Goal: Transaction & Acquisition: Book appointment/travel/reservation

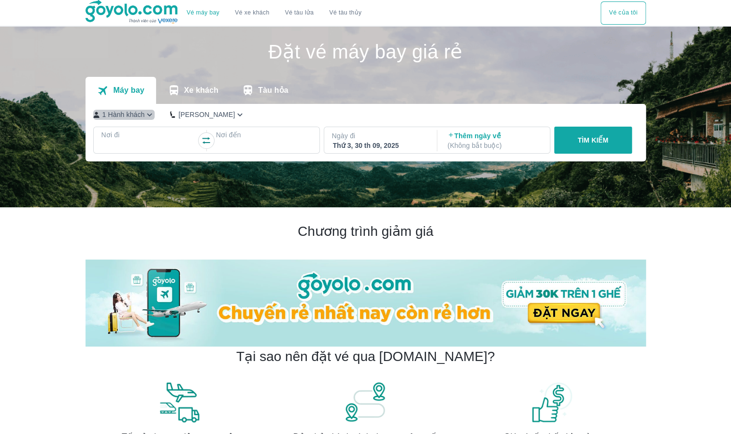
click at [145, 117] on icon "button" at bounding box center [150, 115] width 10 height 10
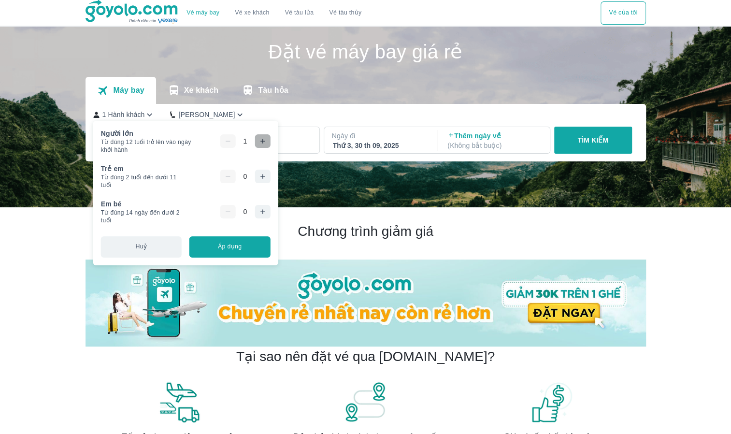
click at [261, 141] on icon "button" at bounding box center [263, 141] width 4 height 4
click at [260, 141] on icon "button" at bounding box center [263, 141] width 8 height 8
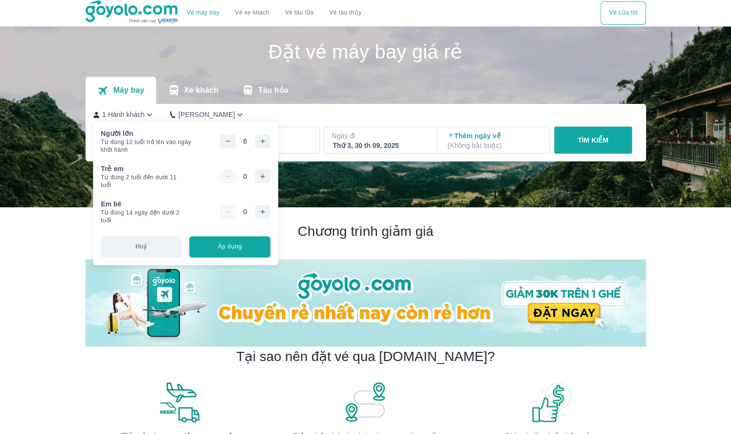
click at [260, 141] on icon "button" at bounding box center [263, 141] width 8 height 8
click at [265, 178] on icon "button" at bounding box center [263, 177] width 8 height 8
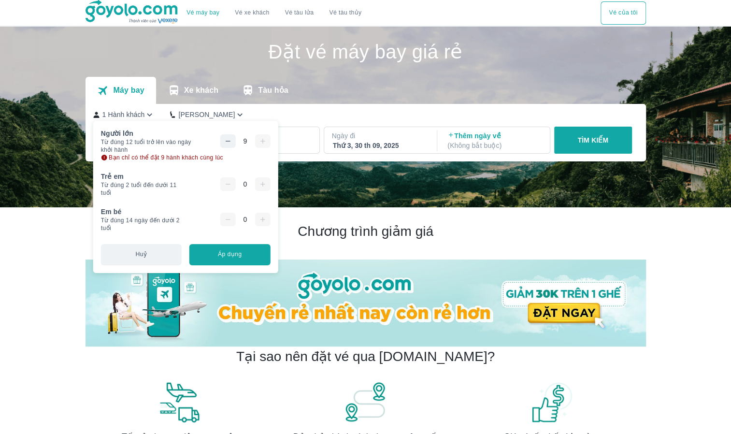
click at [228, 138] on icon "button" at bounding box center [228, 141] width 8 height 8
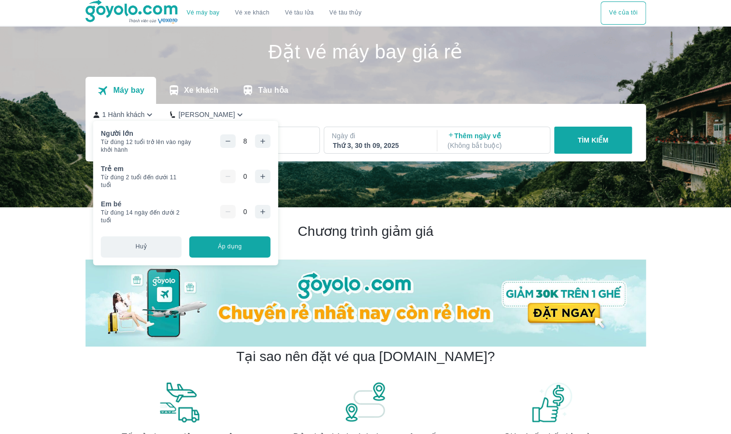
click at [264, 176] on icon "button" at bounding box center [263, 177] width 8 height 8
click at [237, 245] on button "Áp dụng" at bounding box center [229, 246] width 81 height 21
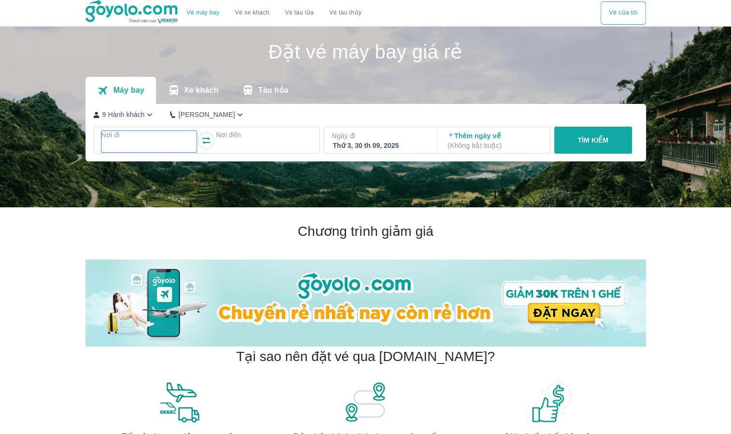
click at [168, 132] on p "Nơi đi" at bounding box center [150, 135] width 96 height 10
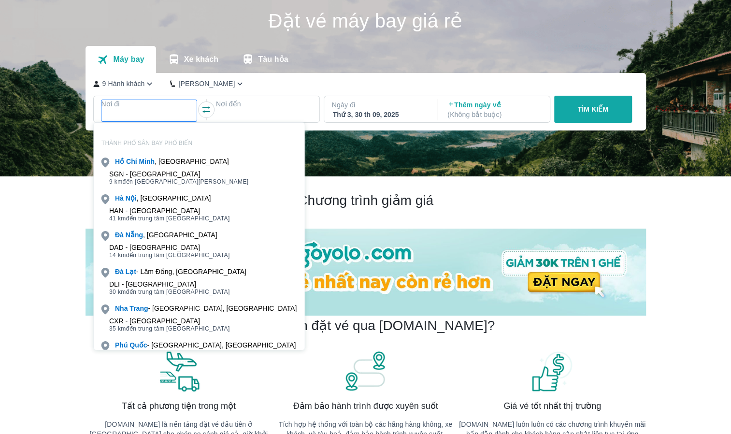
scroll to position [56, 0]
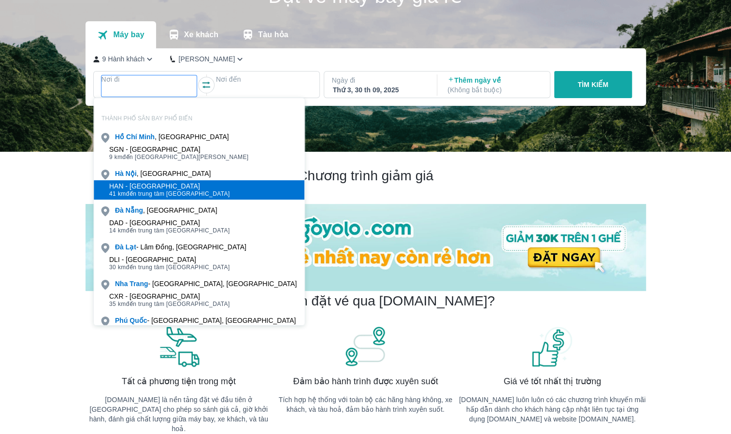
click at [142, 187] on div "HAN - [GEOGRAPHIC_DATA]" at bounding box center [169, 186] width 121 height 8
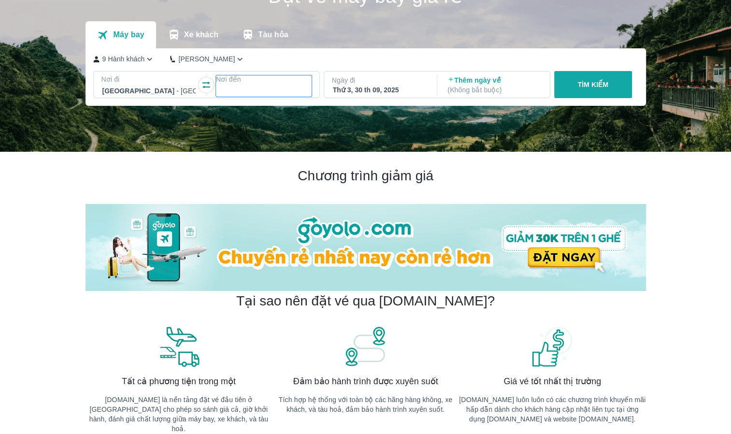
click at [246, 87] on div at bounding box center [264, 91] width 94 height 12
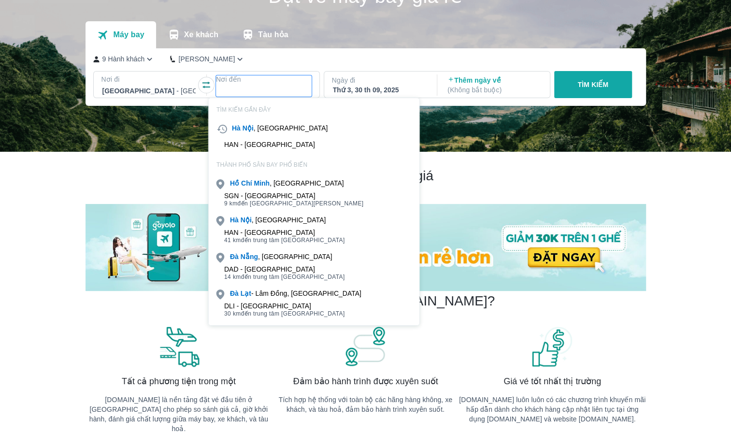
click at [264, 200] on span "9 km đến trung tâm [GEOGRAPHIC_DATA]" at bounding box center [294, 204] width 140 height 8
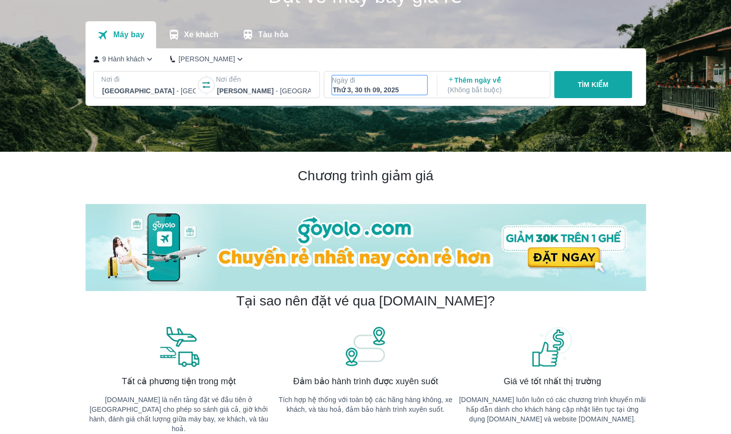
click at [378, 81] on p "Ngày đi" at bounding box center [380, 80] width 96 height 10
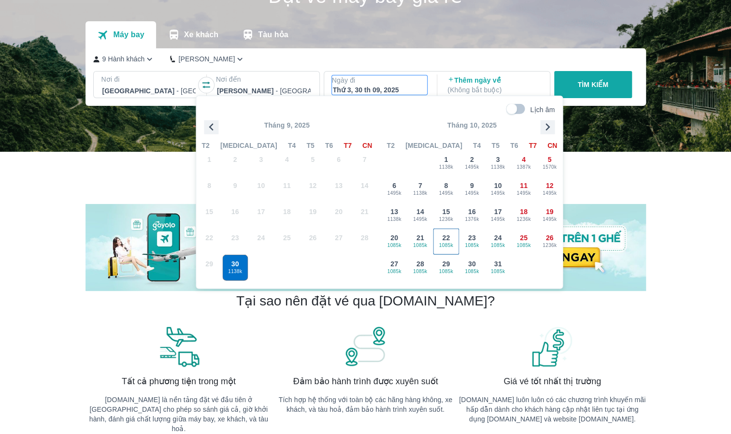
click at [449, 242] on span "1085k" at bounding box center [446, 245] width 25 height 8
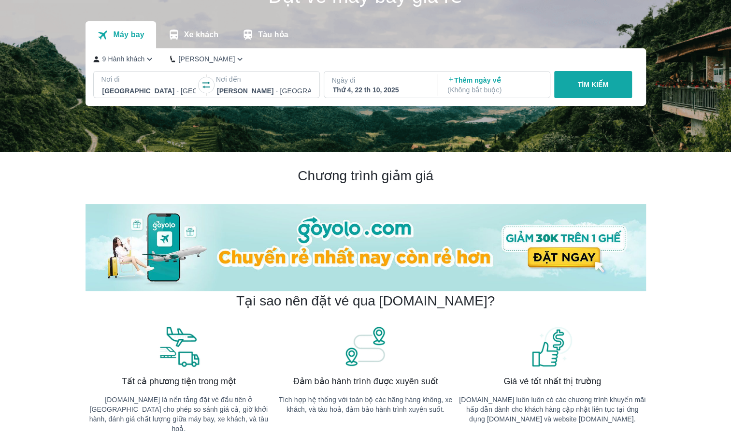
click at [587, 86] on p "TÌM KIẾM" at bounding box center [593, 85] width 31 height 10
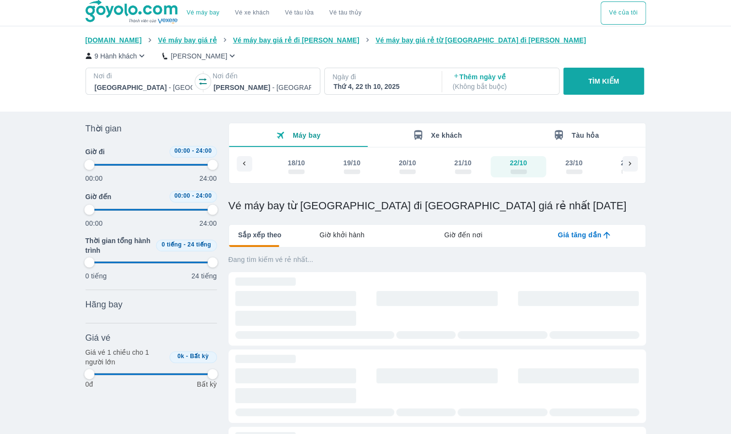
type input "97.9166666666667"
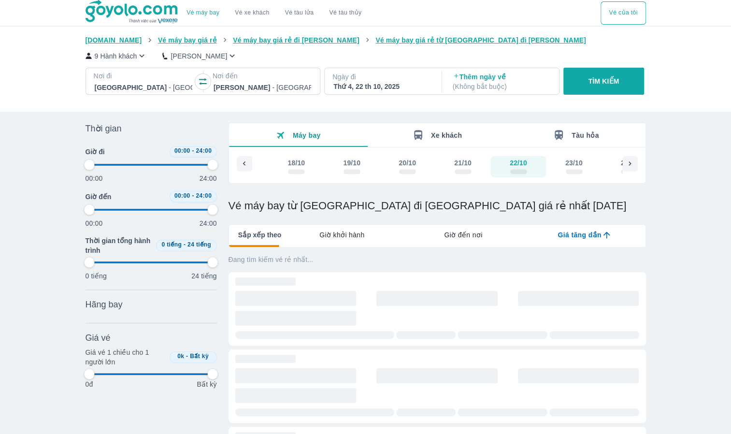
type input "97.9166666666667"
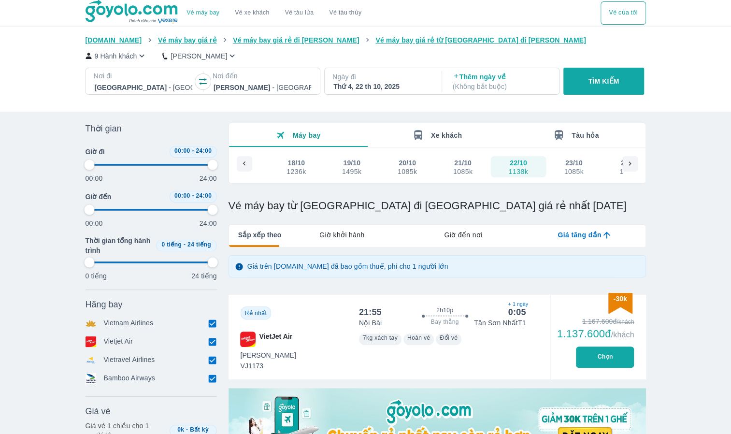
type input "97.9166666666667"
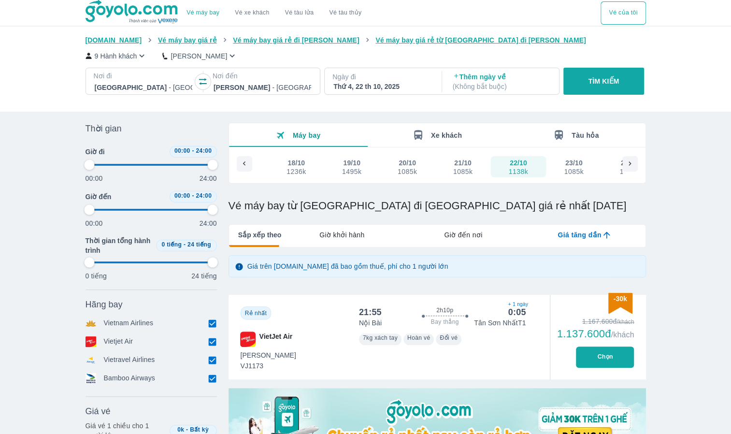
type input "97.9166666666667"
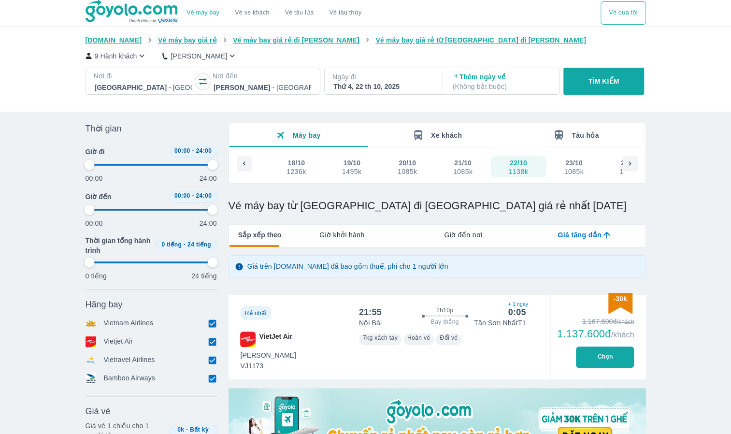
type input "97.9166666666667"
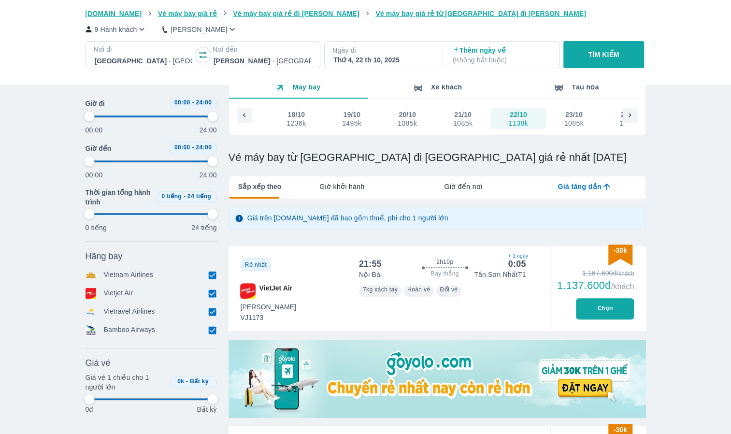
type input "97.9166666666667"
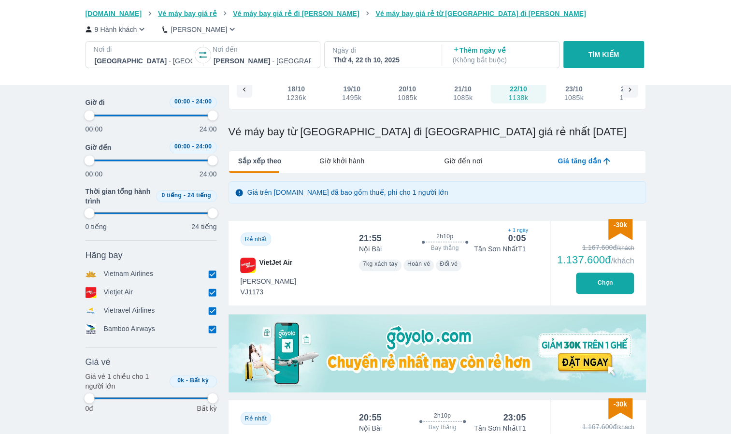
scroll to position [97, 0]
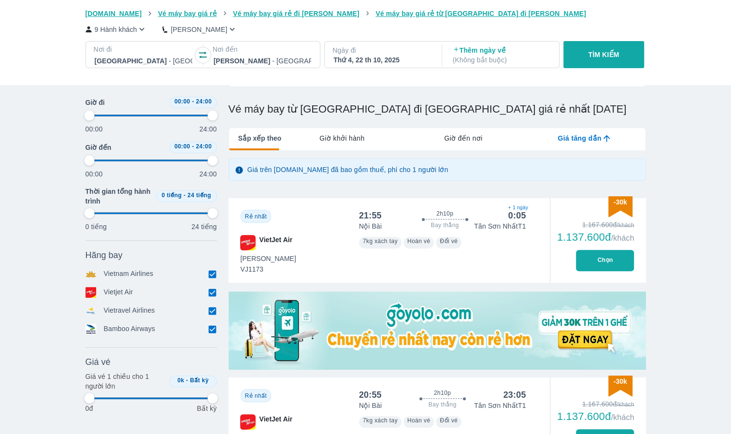
type input "97.9166666666667"
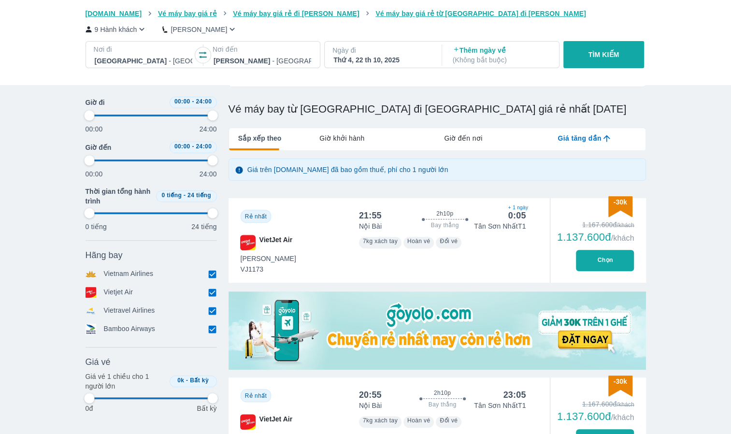
type input "97.9166666666667"
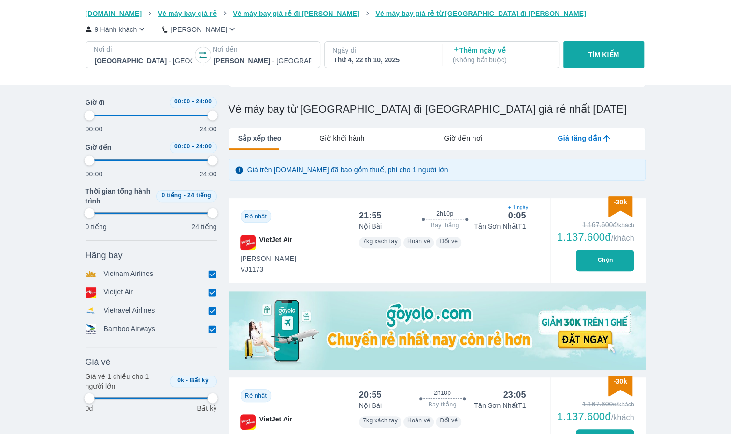
type input "97.9166666666667"
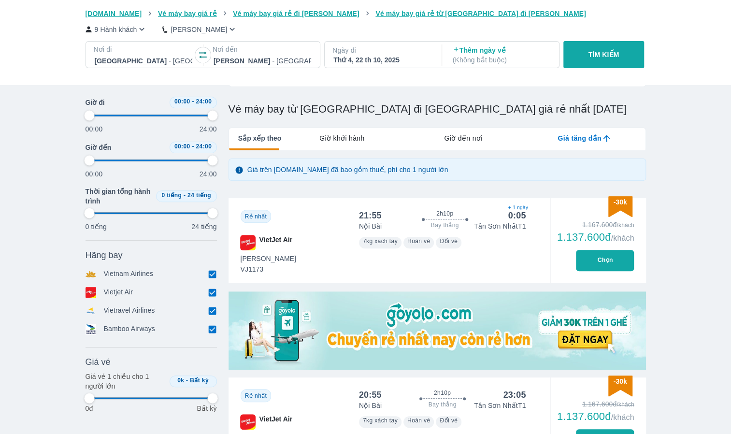
type input "97.9166666666667"
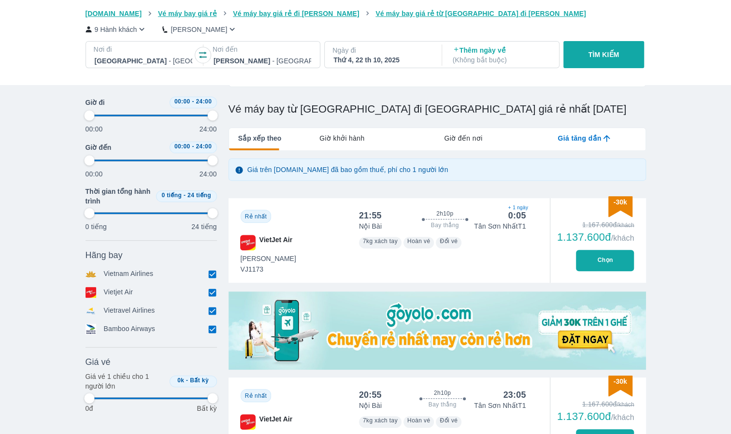
type input "97.9166666666667"
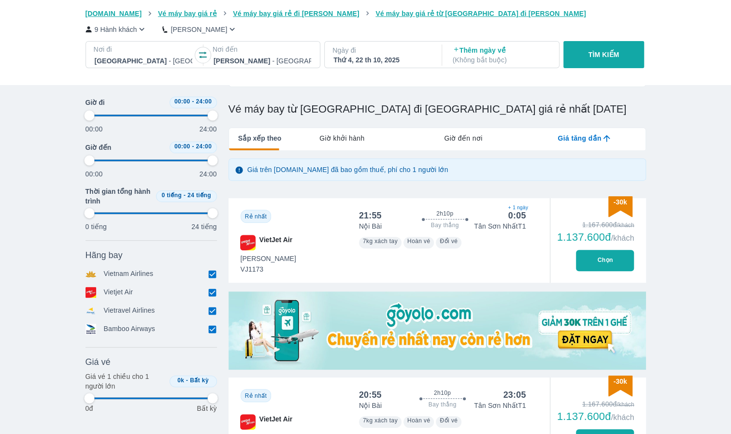
type input "97.9166666666667"
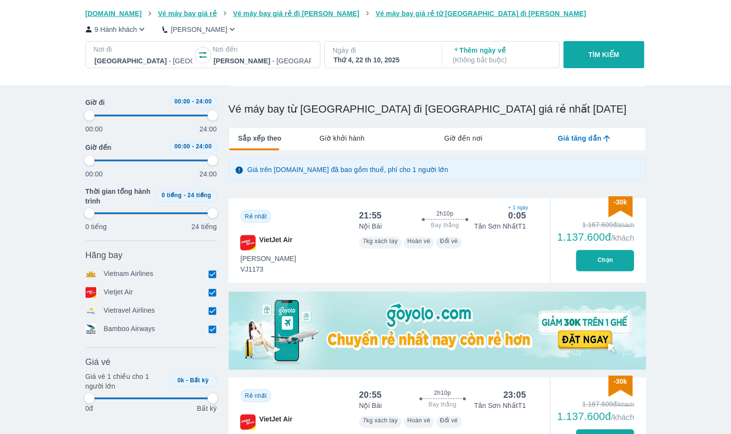
type input "97.9166666666667"
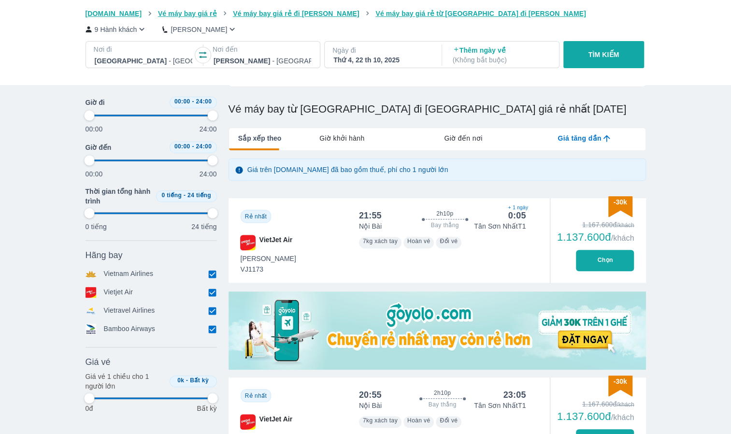
type input "97.9166666666667"
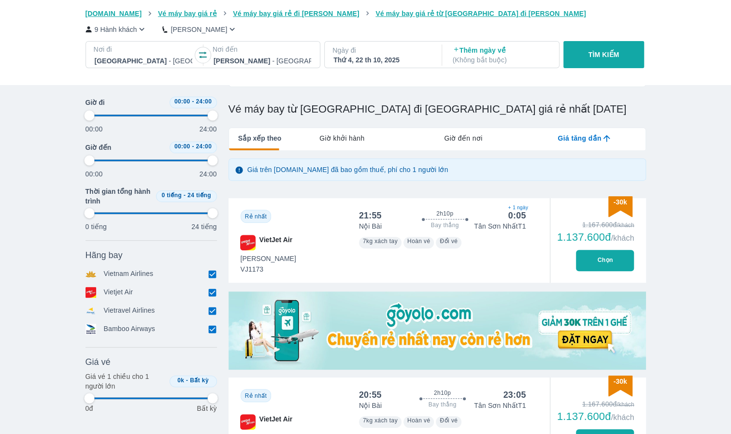
type input "97.9166666666667"
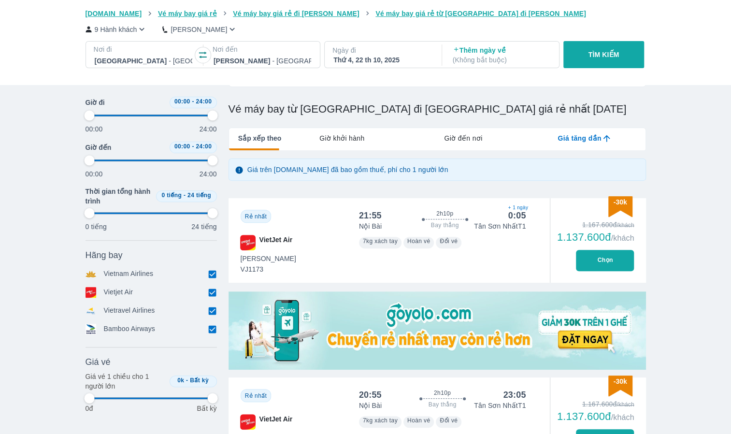
type input "97.9166666666667"
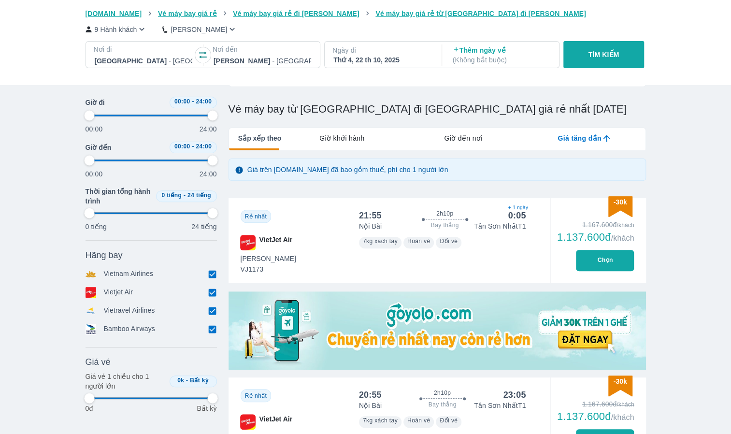
type input "97.9166666666667"
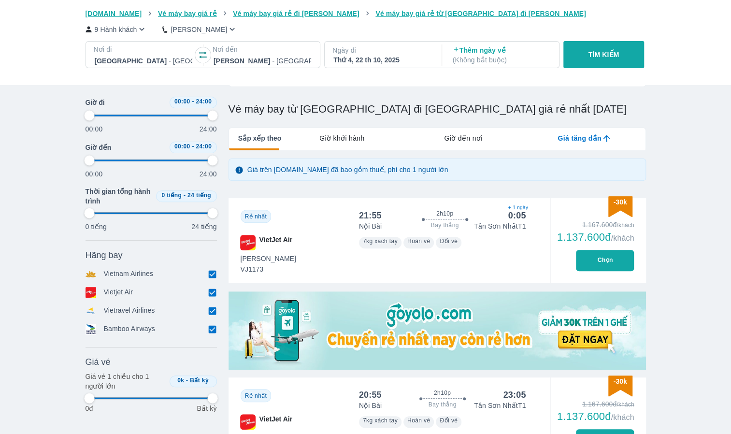
type input "97.9166666666667"
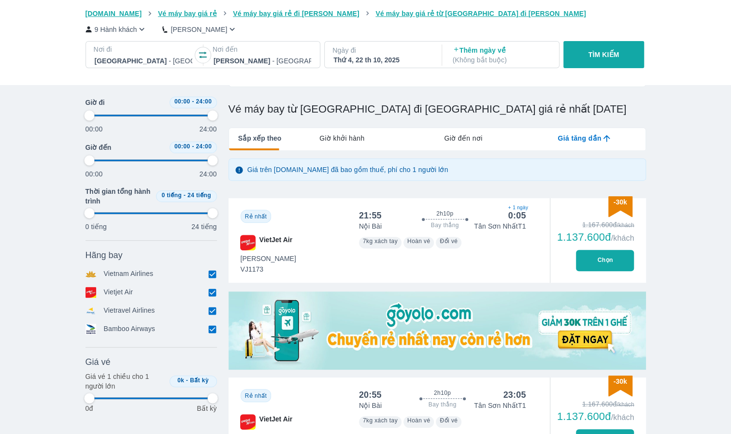
type input "97.9166666666667"
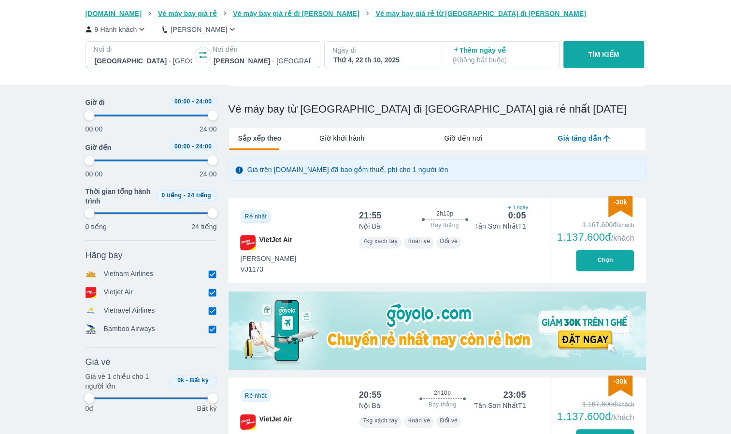
type input "97.9166666666667"
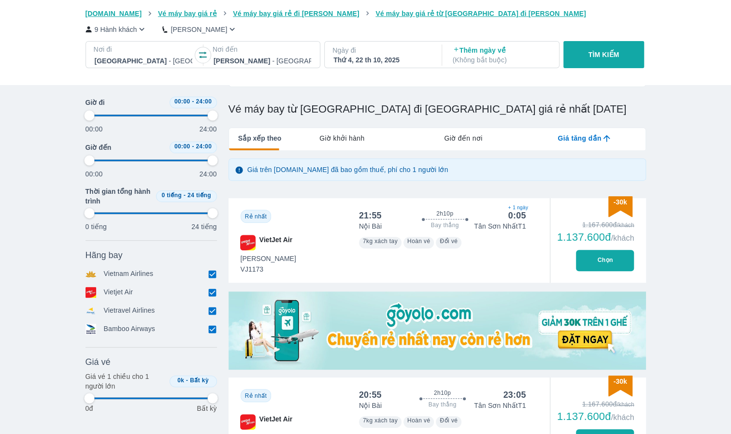
type input "97.9166666666667"
